Goal: Register for event/course

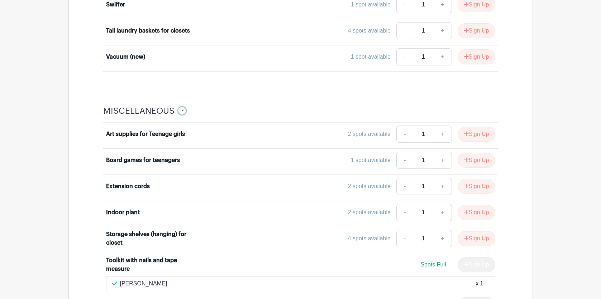
scroll to position [3948, 0]
click at [427, 153] on button "Sign Up" at bounding box center [476, 160] width 38 height 15
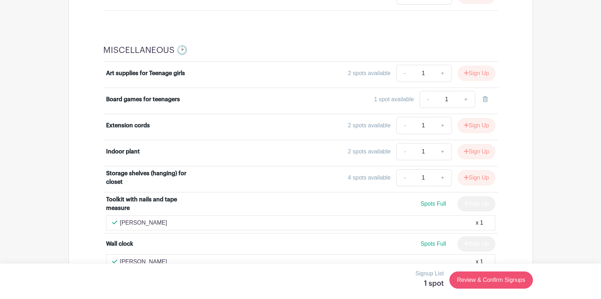
scroll to position [4000, 0]
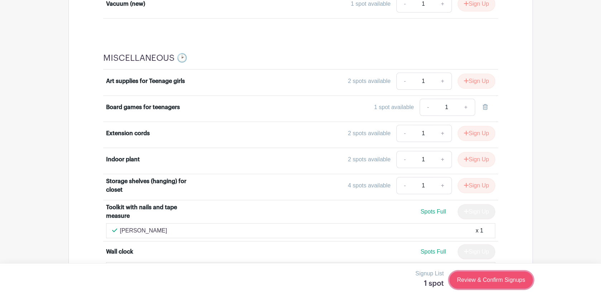
click at [427, 279] on link "Review & Confirm Signups" at bounding box center [490, 280] width 83 height 17
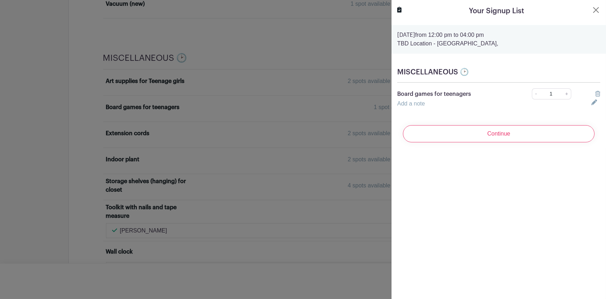
click at [415, 104] on link "Add a note" at bounding box center [411, 104] width 28 height 6
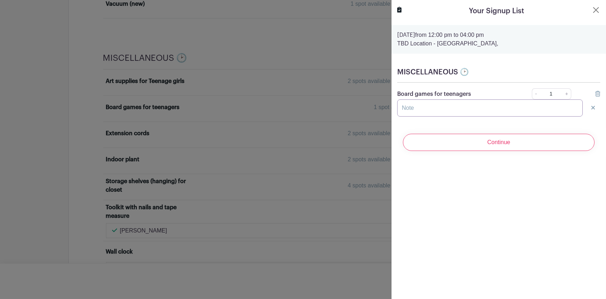
click at [414, 101] on input "text" at bounding box center [489, 108] width 185 height 17
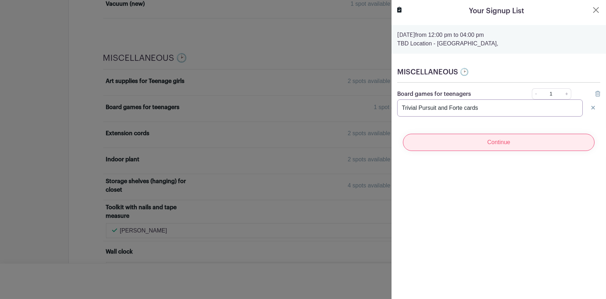
type input "Trivial Pursuit and Forte cards"
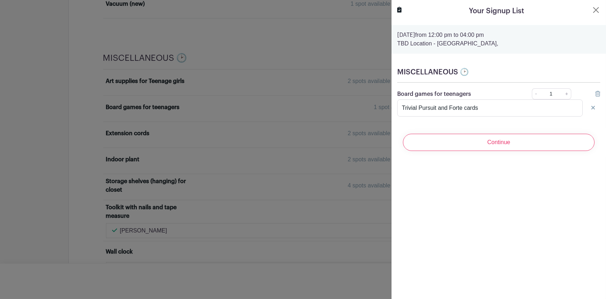
drag, startPoint x: 487, startPoint y: 144, endPoint x: 491, endPoint y: 141, distance: 4.1
click at [427, 144] on input "Continue" at bounding box center [499, 142] width 192 height 17
click at [427, 140] on div "Continue" at bounding box center [498, 142] width 203 height 29
click at [427, 143] on div "Continue" at bounding box center [498, 142] width 203 height 29
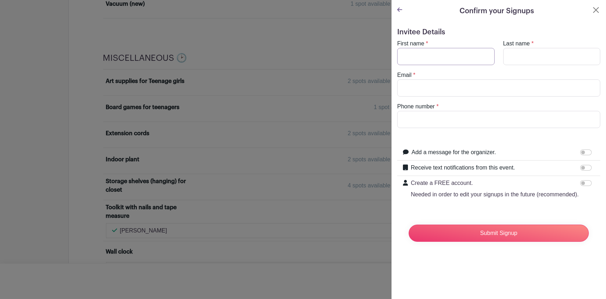
click at [424, 53] on input "First name" at bounding box center [445, 56] width 97 height 17
type input "[PERSON_NAME]"
type input "[EMAIL_ADDRESS][DOMAIN_NAME]"
type input "9255881621"
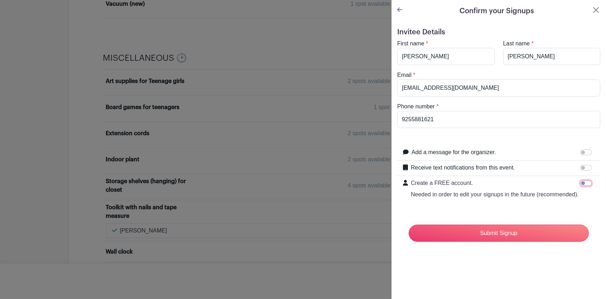
click at [427, 181] on input "Create a FREE account. Needed in order to edit your signups in the future (reco…" at bounding box center [585, 183] width 11 height 6
checkbox input "true"
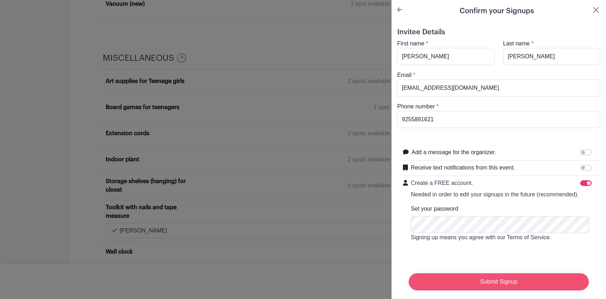
click at [427, 278] on input "Submit Signup" at bounding box center [499, 282] width 180 height 17
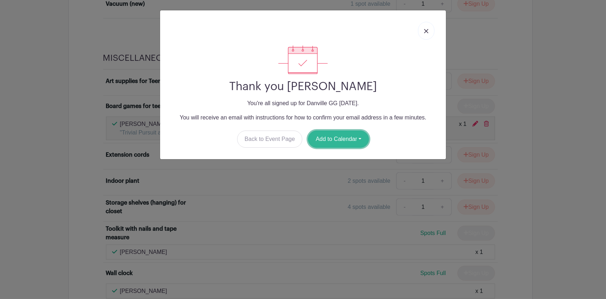
click at [328, 136] on button "Add to Calendar" at bounding box center [338, 139] width 61 height 17
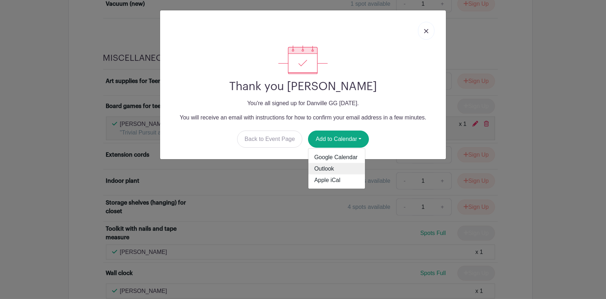
click at [315, 169] on link "Outlook" at bounding box center [336, 168] width 57 height 11
drag, startPoint x: 415, startPoint y: 31, endPoint x: 428, endPoint y: 26, distance: 14.3
click at [415, 31] on div at bounding box center [303, 30] width 274 height 29
drag, startPoint x: 429, startPoint y: 30, endPoint x: 428, endPoint y: 26, distance: 3.6
click at [427, 30] on img at bounding box center [426, 31] width 4 height 4
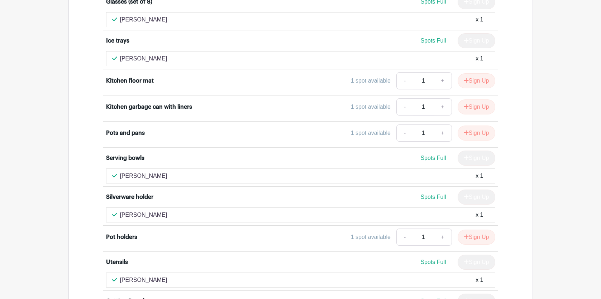
scroll to position [1529, 0]
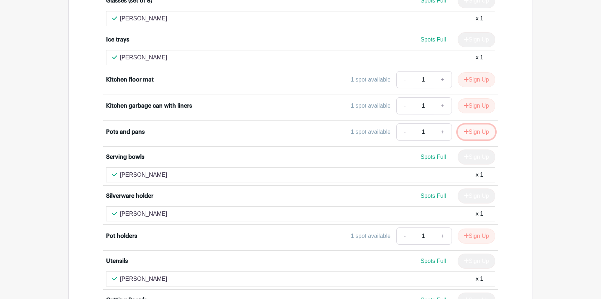
click at [427, 127] on button "Sign Up" at bounding box center [476, 132] width 38 height 15
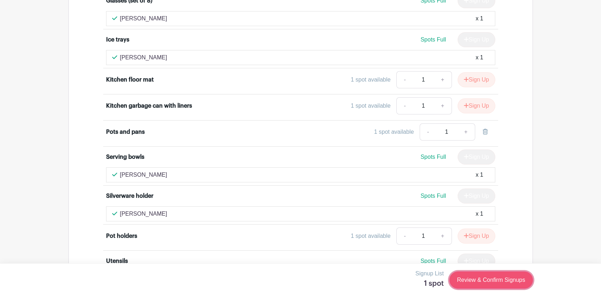
click at [427, 279] on link "Review & Confirm Signups" at bounding box center [490, 280] width 83 height 17
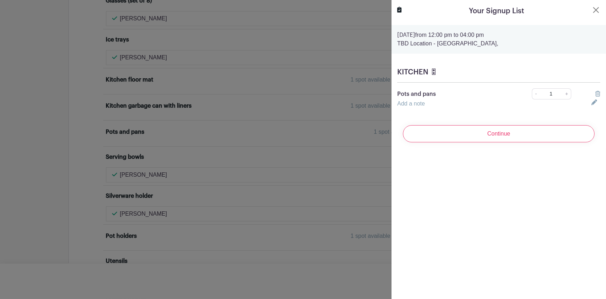
click at [408, 102] on link "Add a note" at bounding box center [411, 104] width 28 height 6
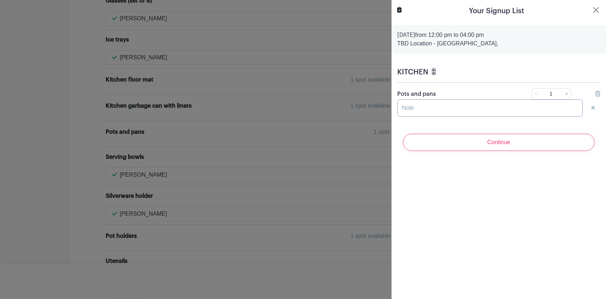
click at [408, 100] on input "text" at bounding box center [489, 108] width 185 height 17
type input "1 8" Calphalon fry pan and 1 10"
click at [403, 134] on input "Continue" at bounding box center [499, 142] width 192 height 17
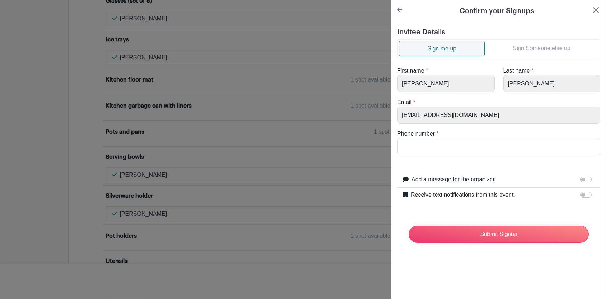
click at [399, 8] on icon at bounding box center [399, 10] width 5 height 4
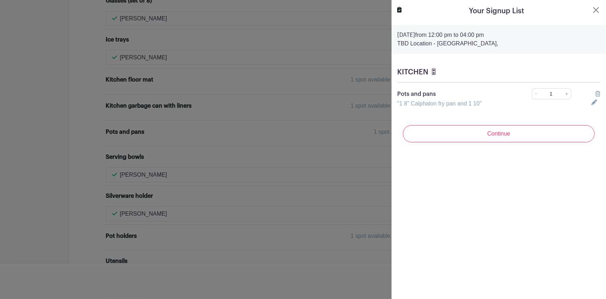
click at [427, 100] on div ""1 8" Calphalon fry pan and 1 10"" at bounding box center [490, 104] width 194 height 9
drag, startPoint x: 481, startPoint y: 101, endPoint x: 487, endPoint y: 105, distance: 7.5
click at [427, 101] on link ""1 8" Calphalon fry pan and 1 10"" at bounding box center [439, 104] width 85 height 6
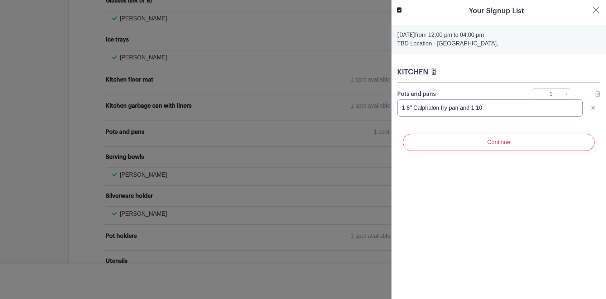
drag, startPoint x: 488, startPoint y: 106, endPoint x: 501, endPoint y: 110, distance: 13.8
click at [427, 106] on input "1 8" Calphalon fry pan and 1 10" at bounding box center [489, 108] width 185 height 17
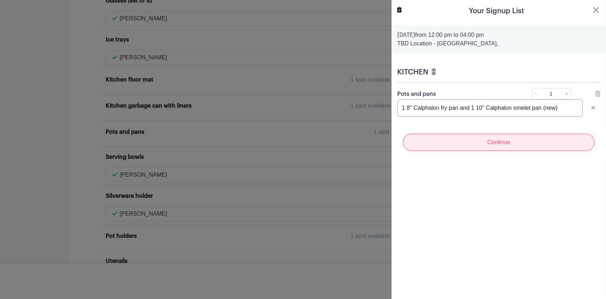
type input "1 8" Calphalon fry pan and 1 10" Calphalon omelet pan (new)"
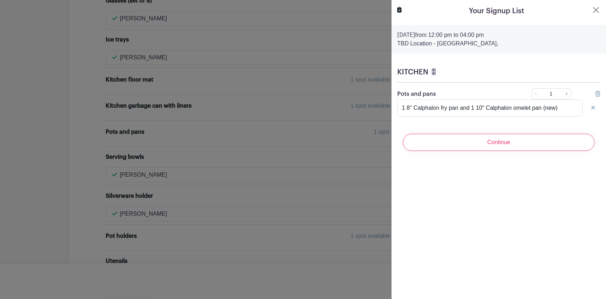
click at [427, 142] on input "Continue" at bounding box center [499, 142] width 192 height 17
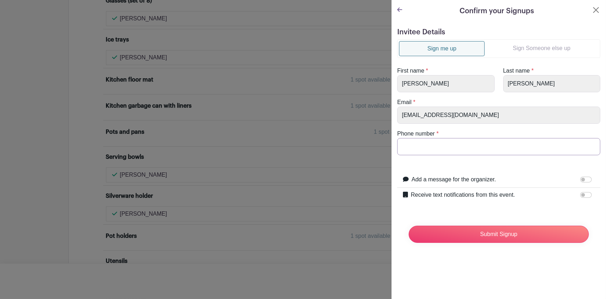
click at [407, 141] on input "Phone number" at bounding box center [498, 146] width 203 height 17
type input "9255881621"
click at [427, 236] on input "Submit Signup" at bounding box center [499, 234] width 180 height 17
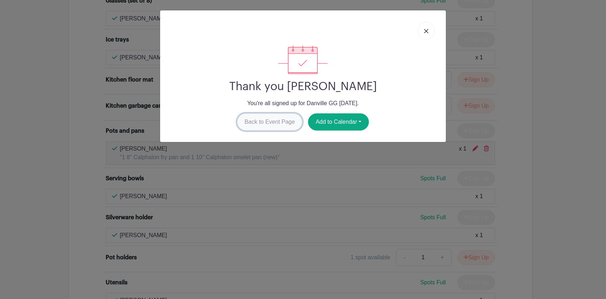
click at [255, 119] on link "Back to Event Page" at bounding box center [270, 122] width 66 height 17
